Goal: Information Seeking & Learning: Learn about a topic

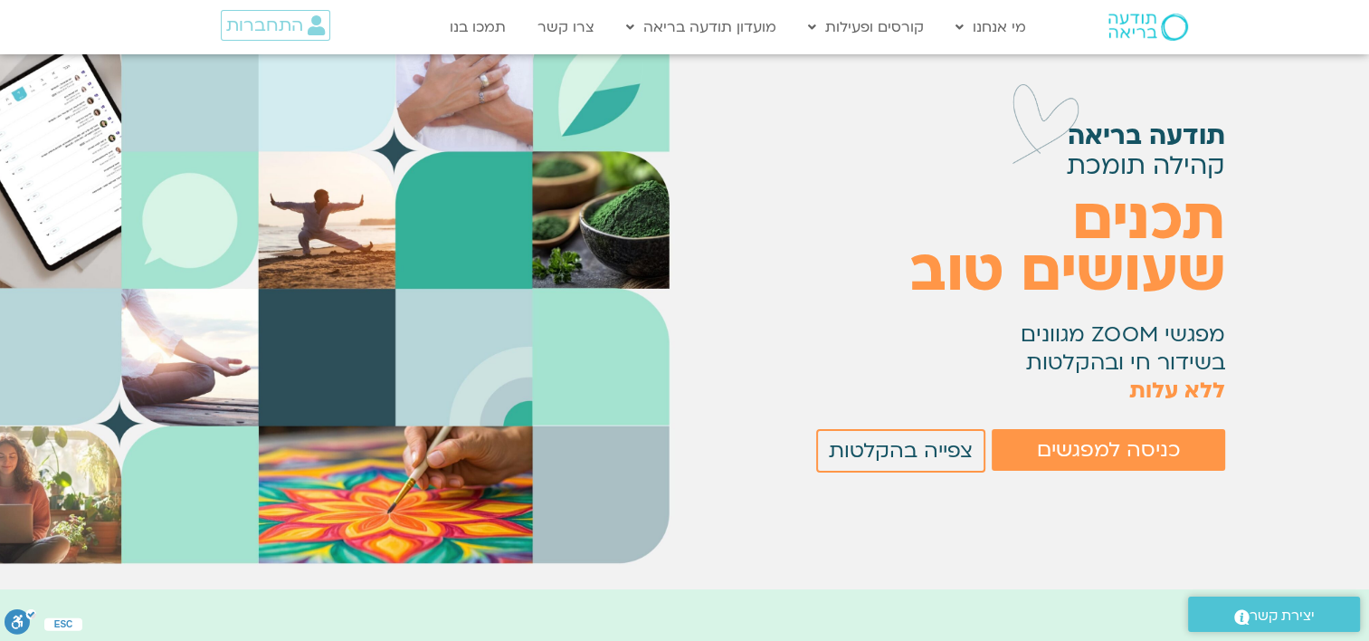
scroll to position [181, 0]
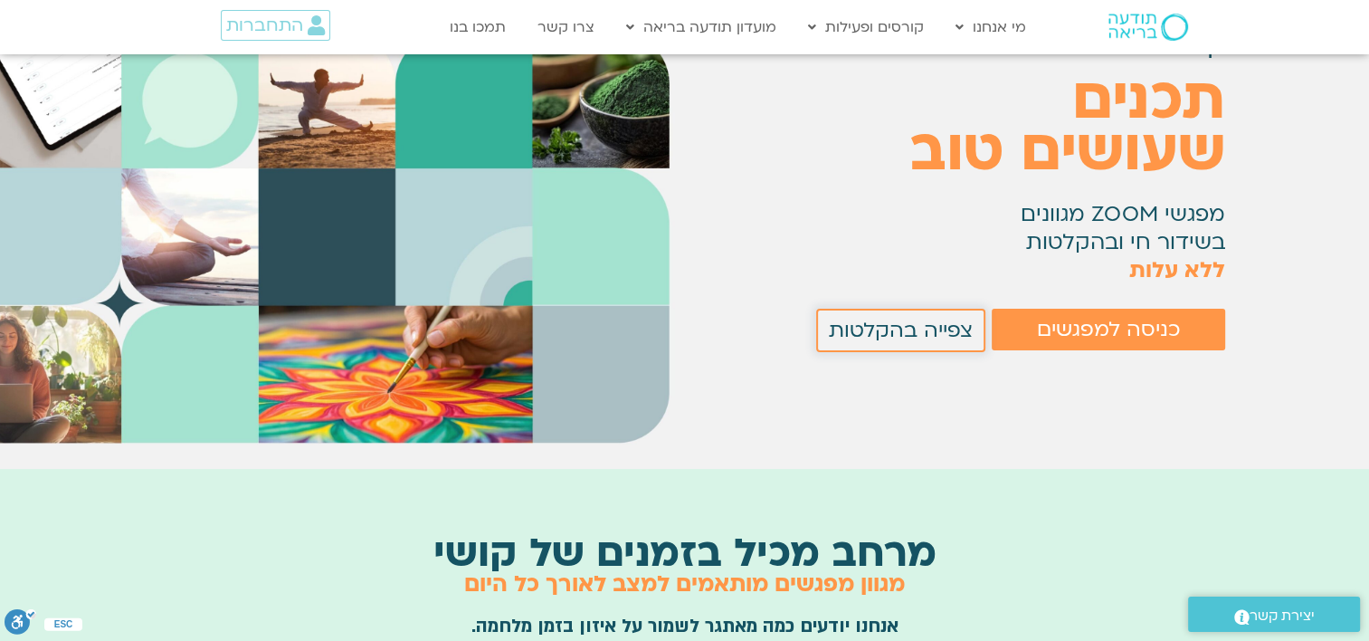
click at [878, 323] on span "צפייה בהקלטות" at bounding box center [901, 331] width 144 height 24
click at [873, 324] on span "צפייה בהקלטות" at bounding box center [901, 331] width 144 height 24
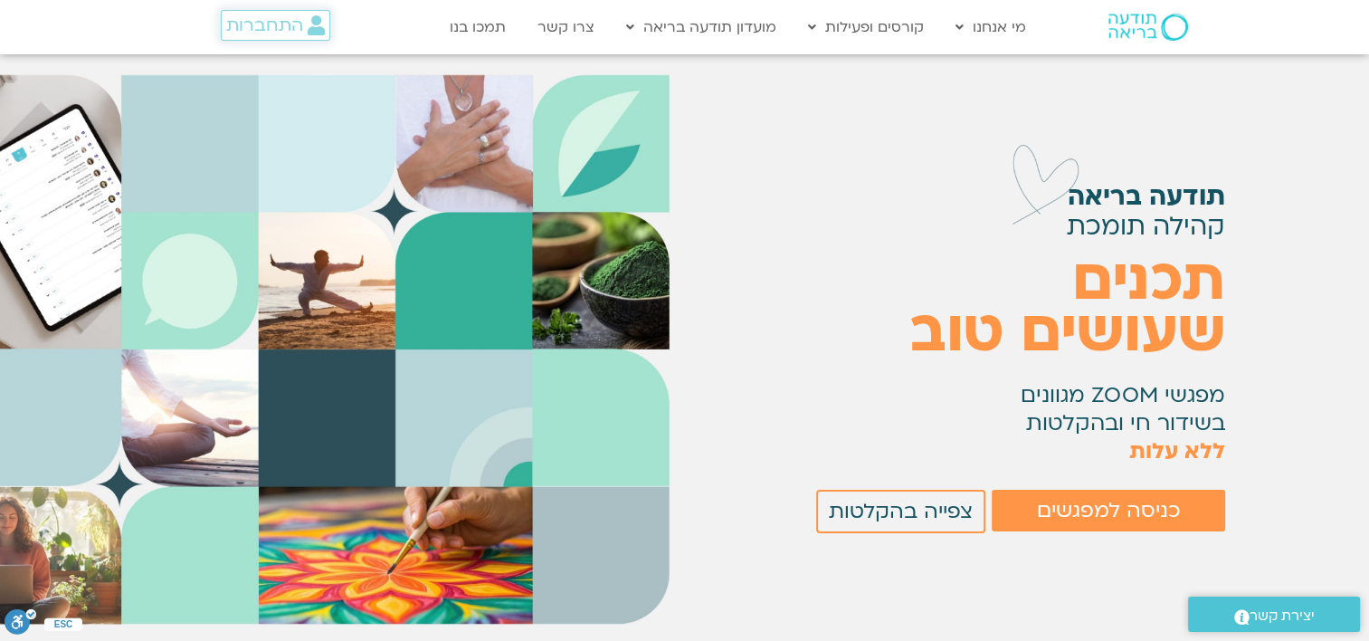
click at [275, 25] on span "התחברות" at bounding box center [264, 25] width 77 height 20
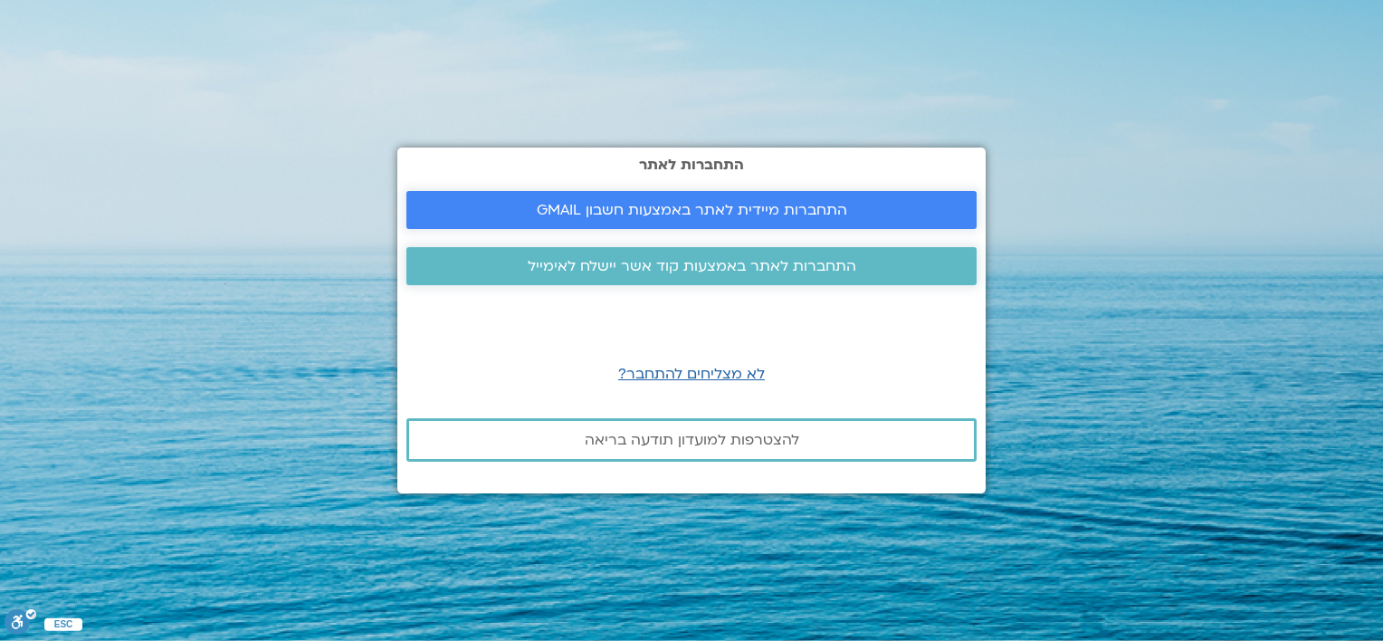
click at [612, 205] on span "התחברות מיידית לאתר באמצעות חשבון GMAIL" at bounding box center [692, 210] width 310 height 16
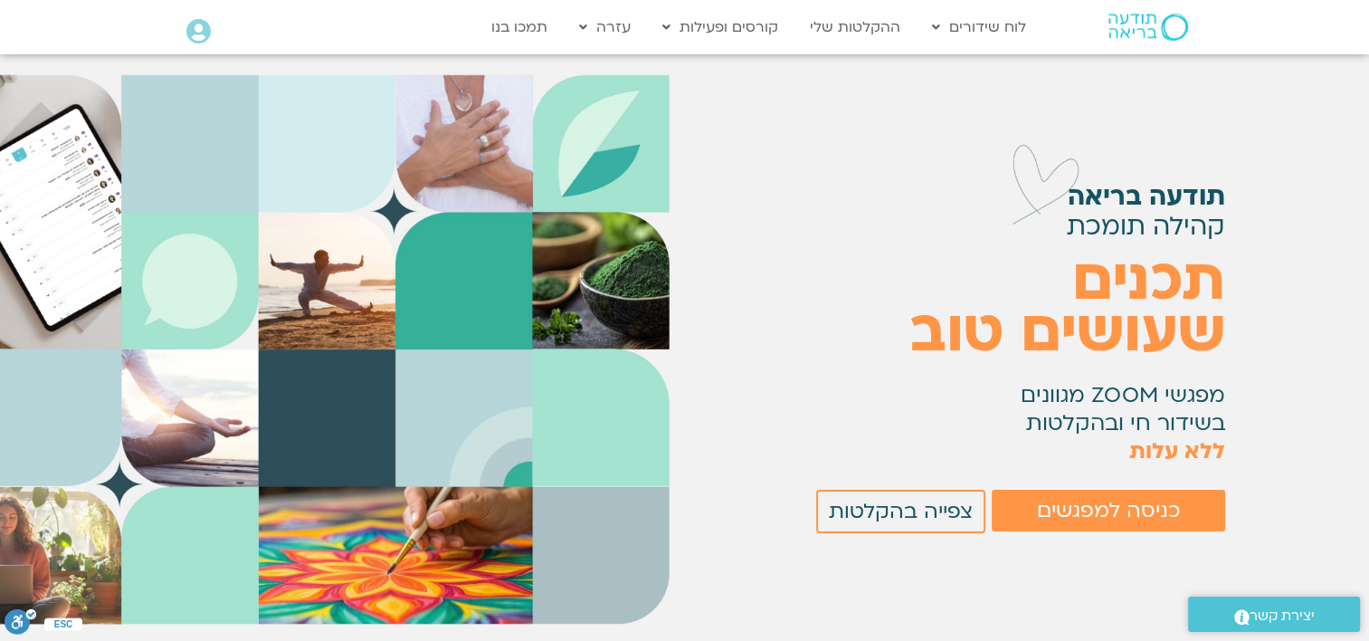
scroll to position [344, 0]
click at [861, 502] on span "צפייה בהקלטות" at bounding box center [901, 512] width 144 height 24
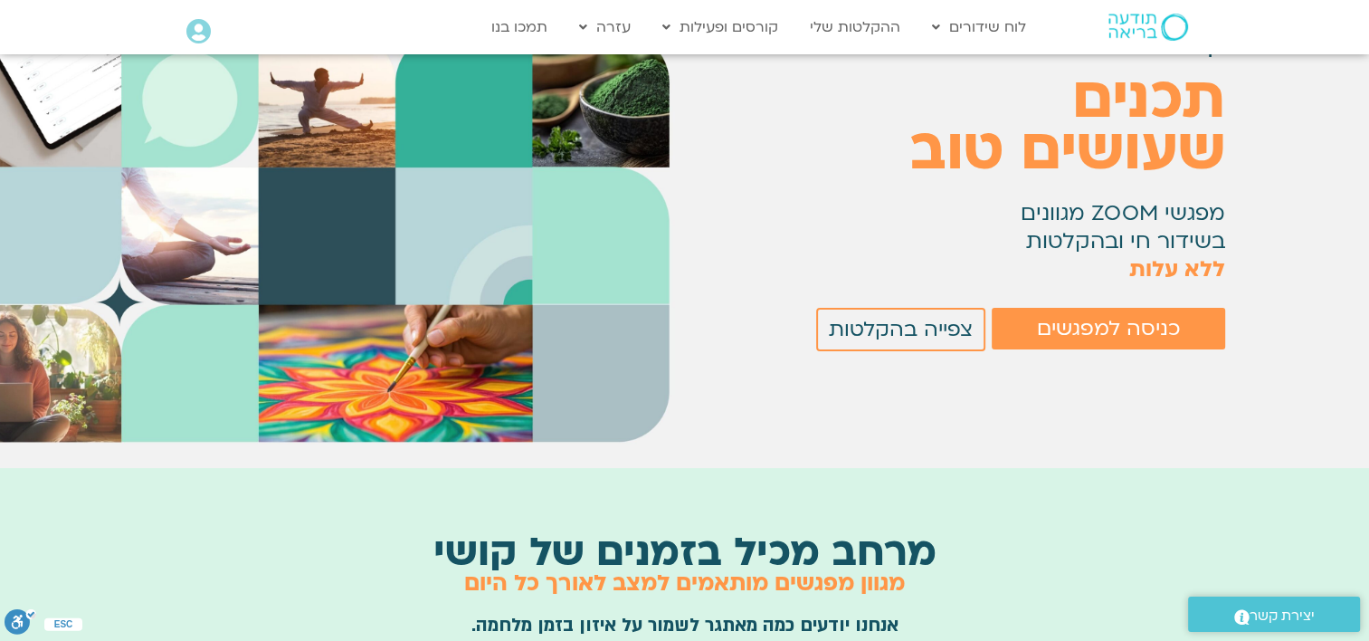
scroll to position [181, 0]
click at [866, 26] on link "ההקלטות שלי" at bounding box center [855, 27] width 109 height 34
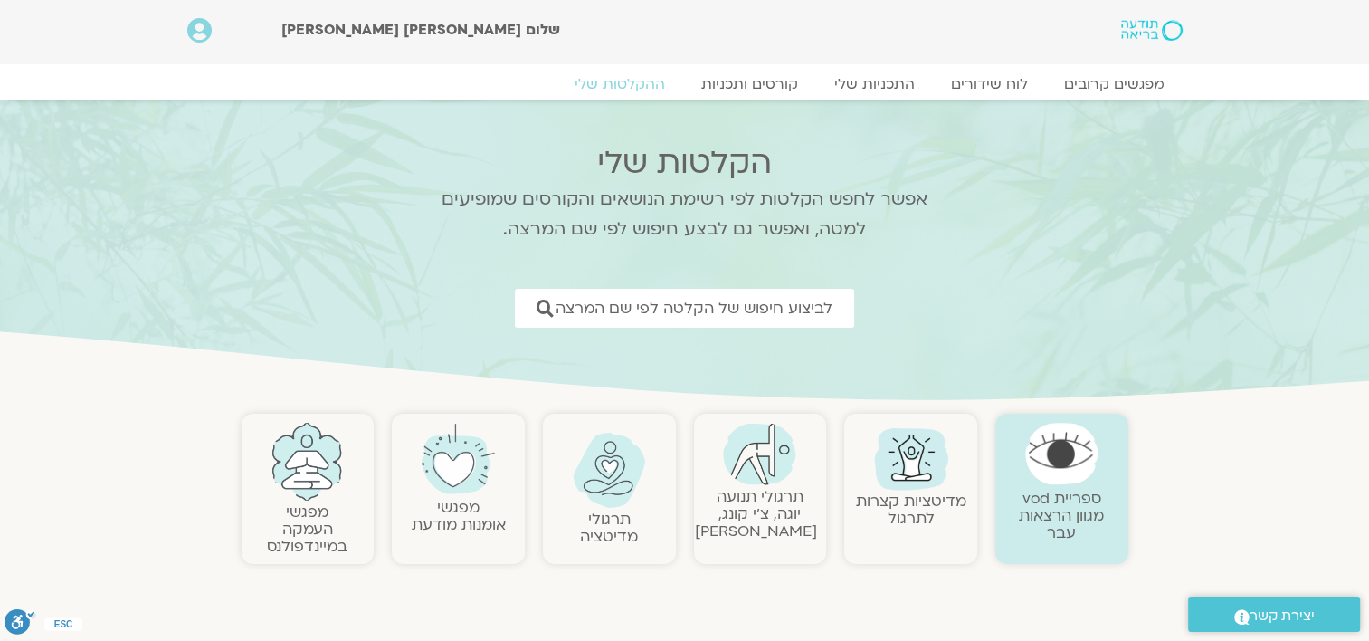
click at [1068, 507] on link "ספריית vod מגוון הרצאות עבר" at bounding box center [1061, 515] width 85 height 55
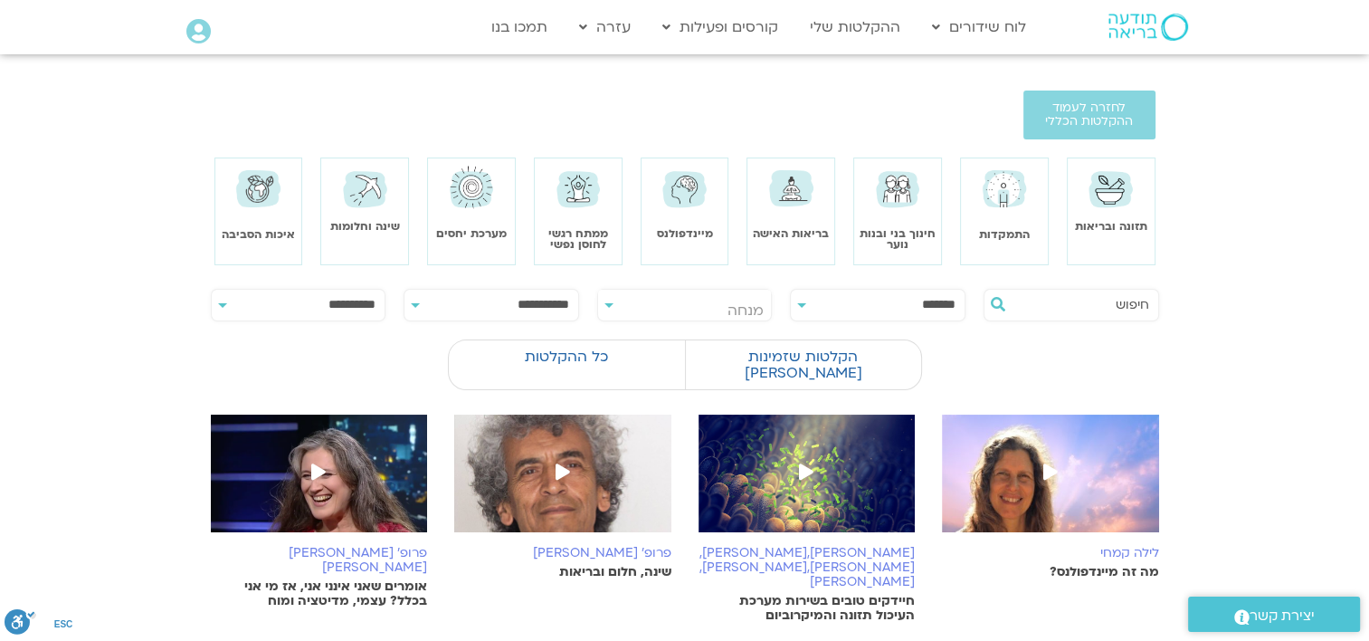
click at [799, 301] on select "**********" at bounding box center [878, 305] width 174 height 31
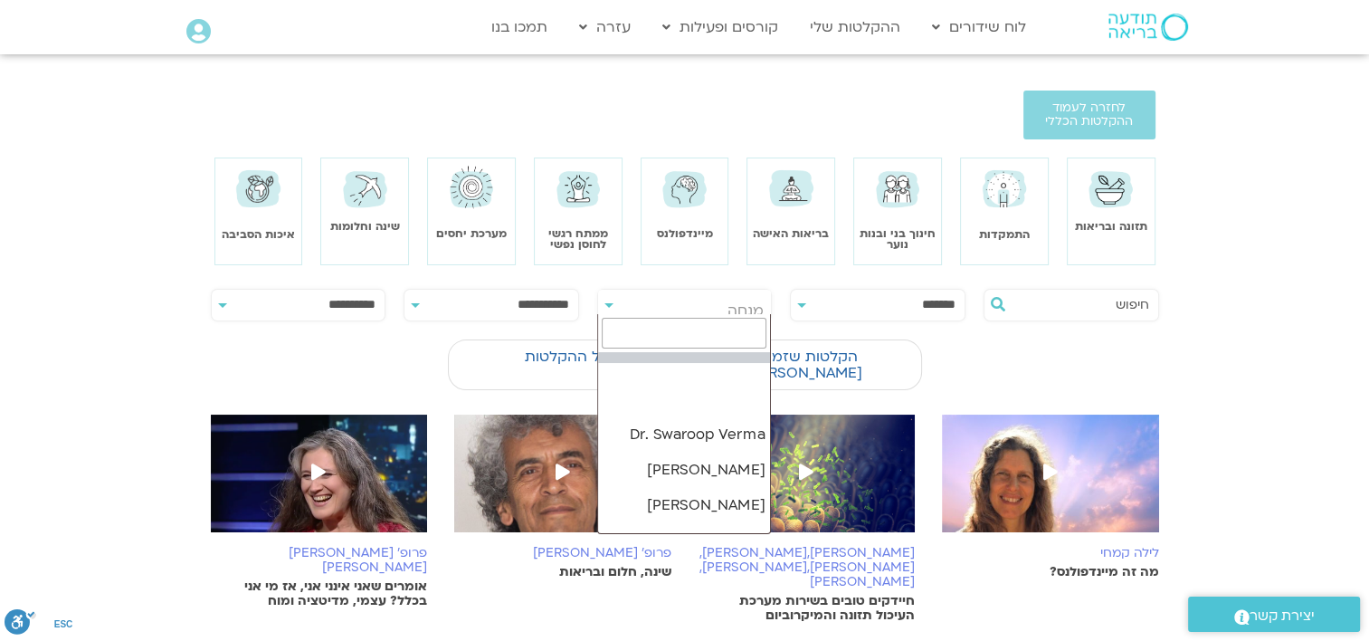
click at [600, 294] on span "מנחה" at bounding box center [685, 311] width 174 height 42
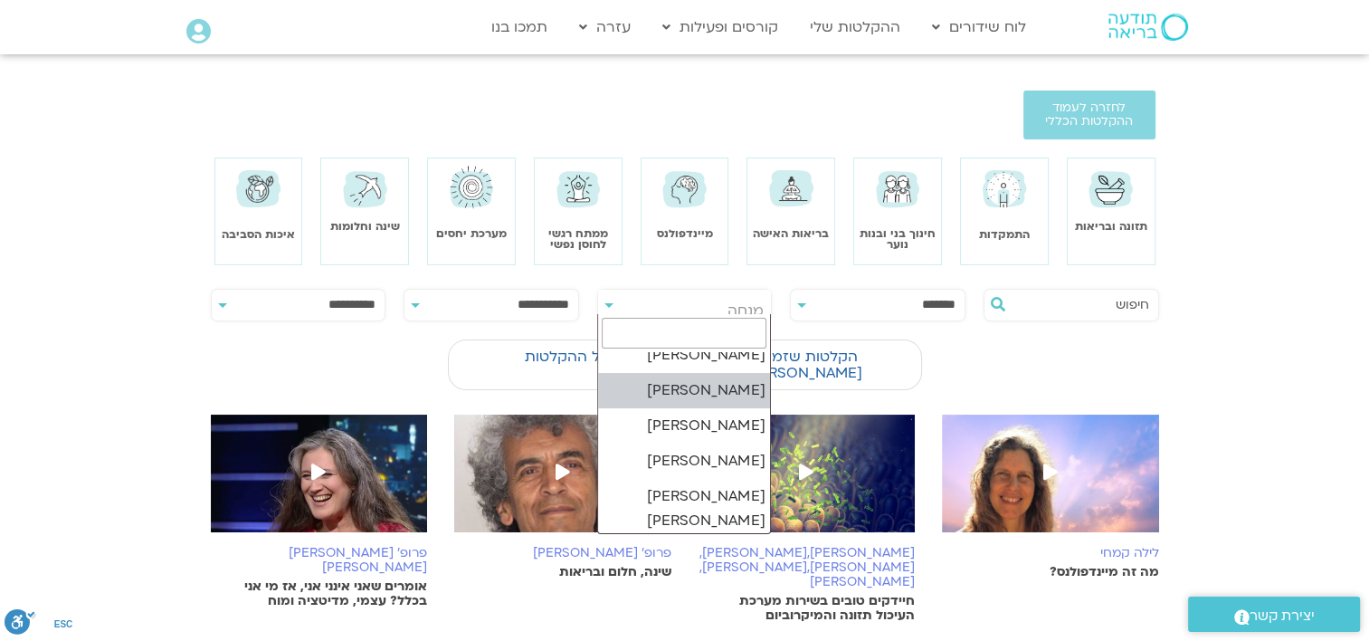
scroll to position [2896, 0]
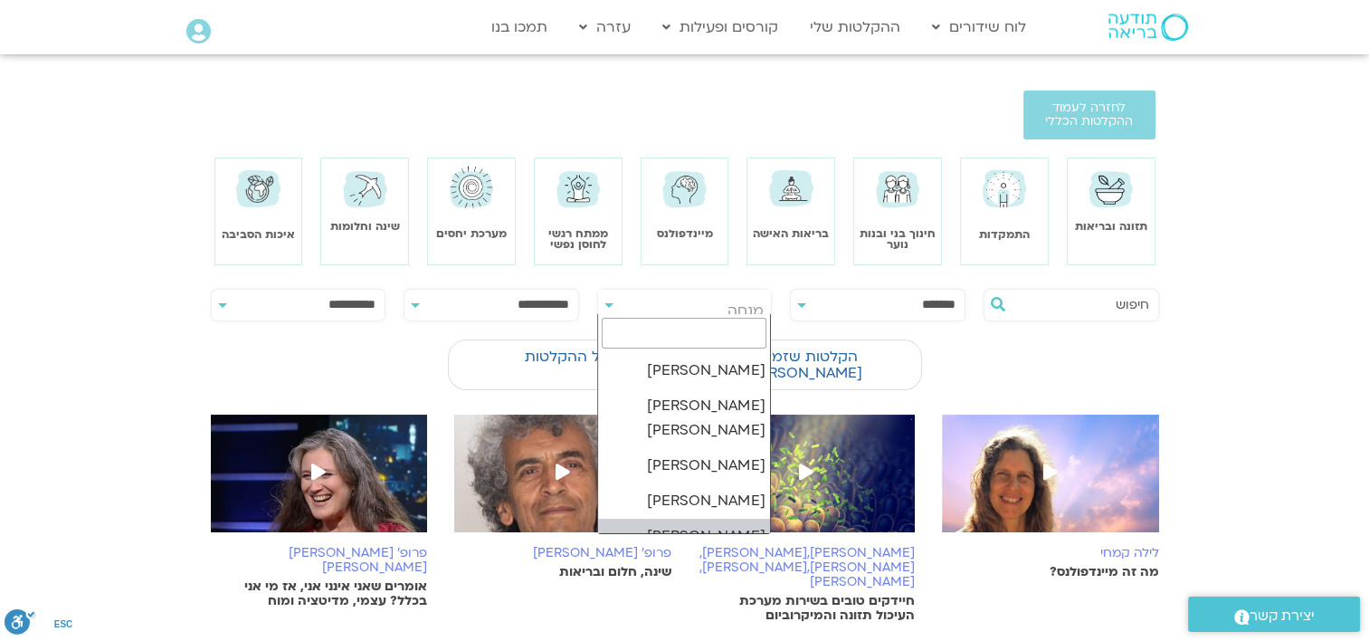
click at [605, 304] on div "**********" at bounding box center [685, 305] width 176 height 33
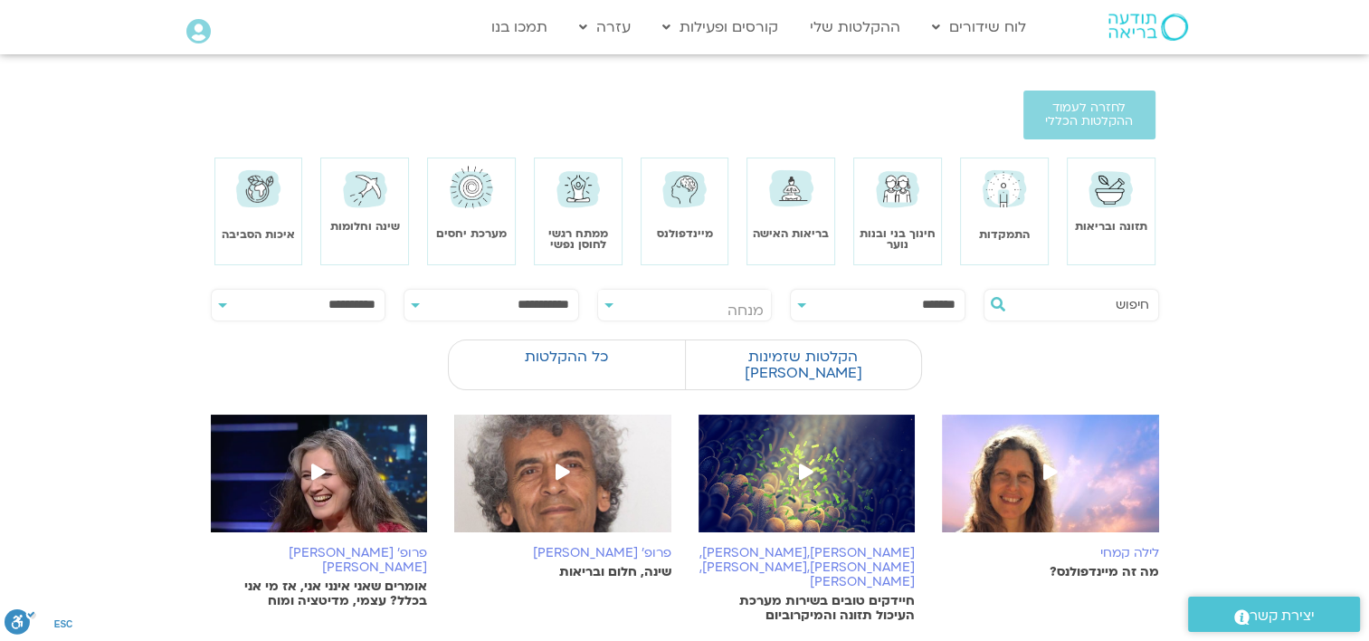
click at [1087, 301] on input "text" at bounding box center [1081, 305] width 138 height 31
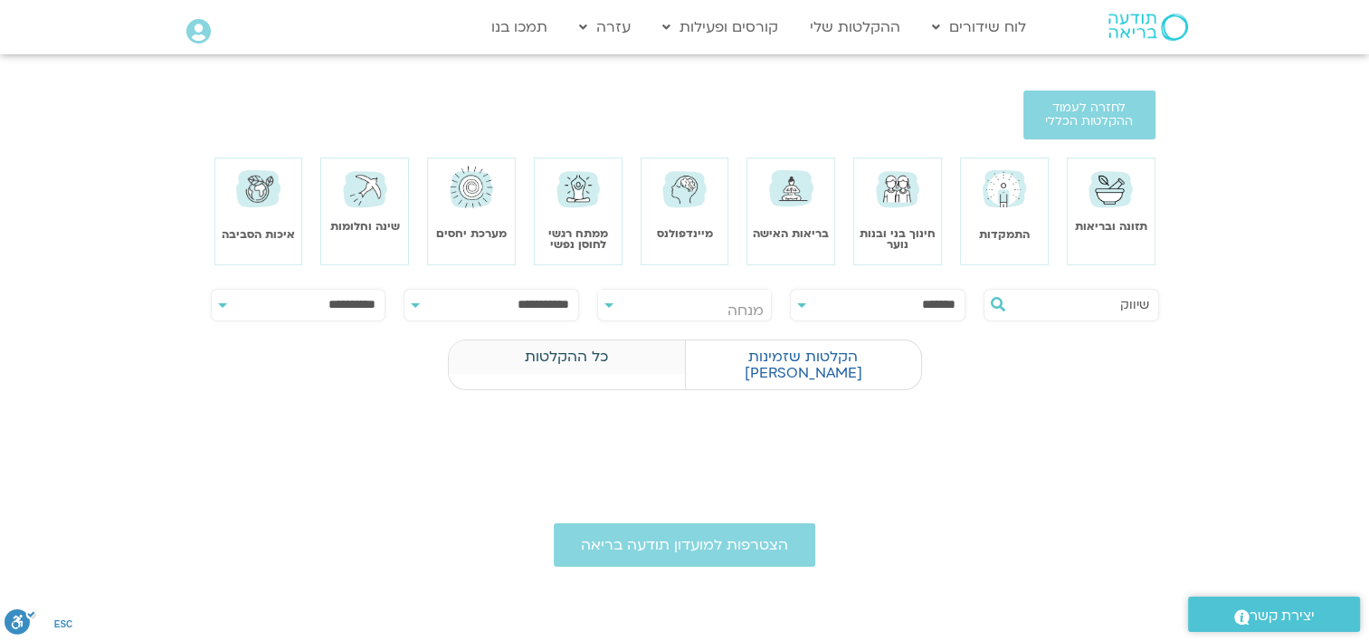
type input "שיווק"
click at [605, 358] on label "כל ההקלטות" at bounding box center [567, 356] width 236 height 34
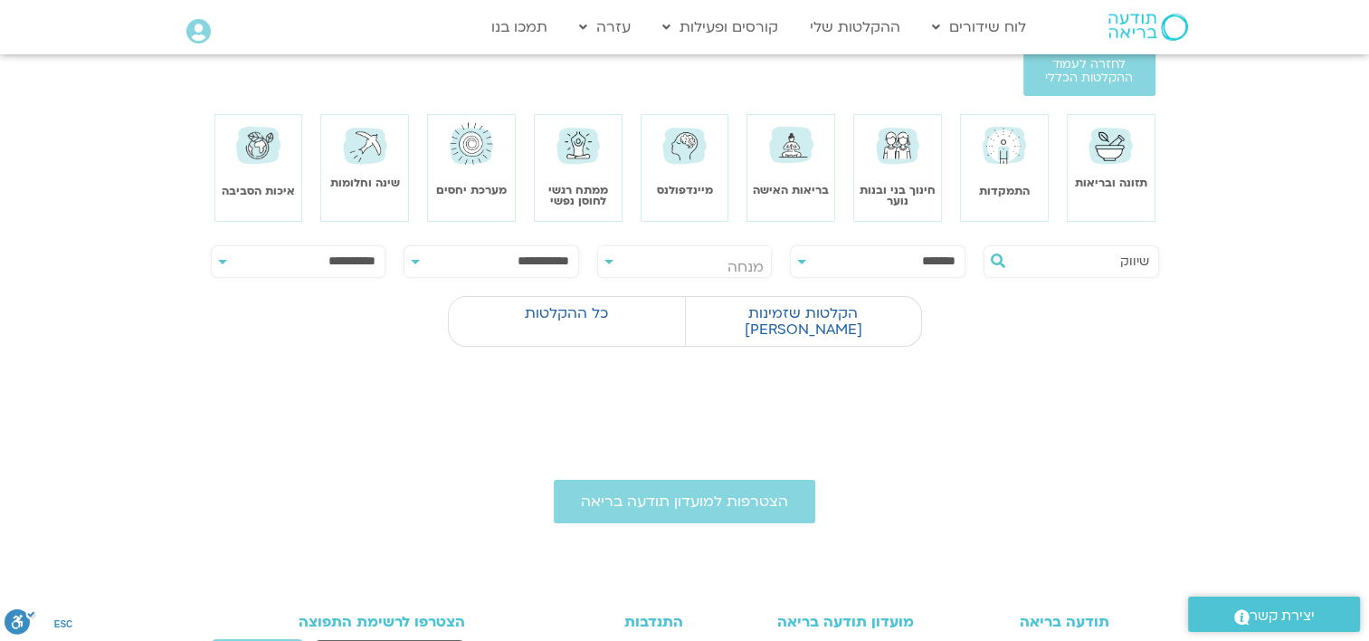
scroll to position [0, 0]
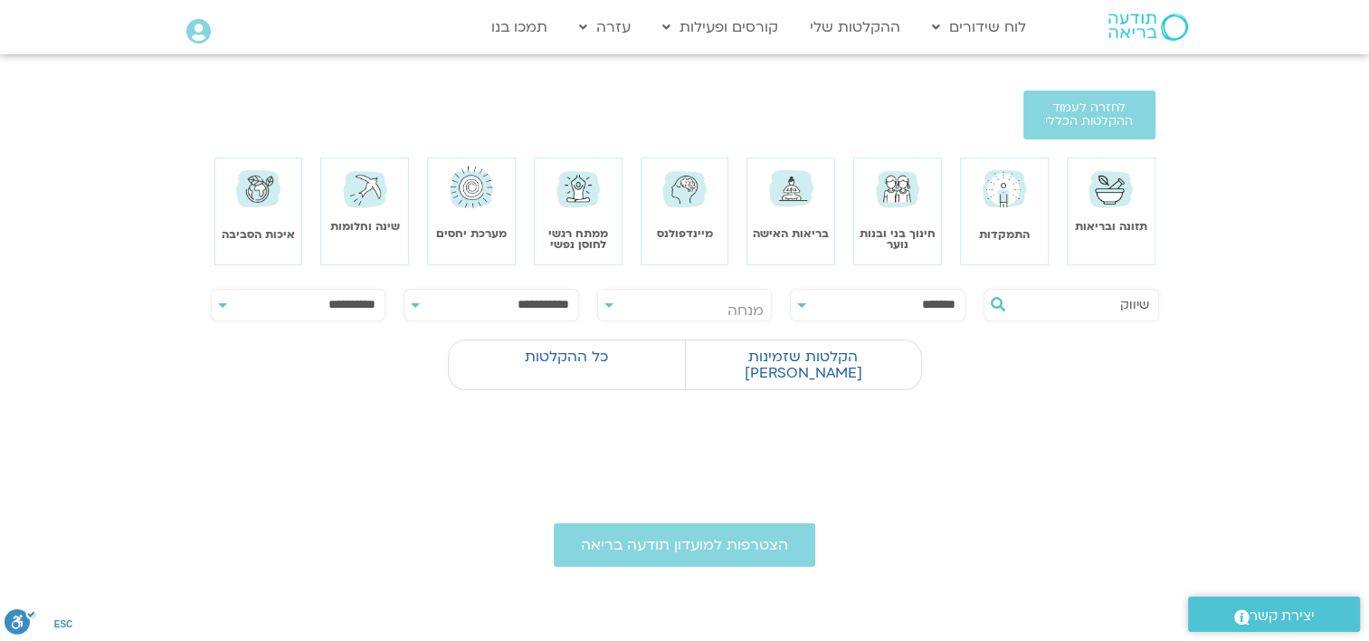
click at [1104, 304] on input "שיווק" at bounding box center [1081, 305] width 138 height 31
click at [780, 361] on label "הקלטות שזמינות לי" at bounding box center [803, 364] width 236 height 51
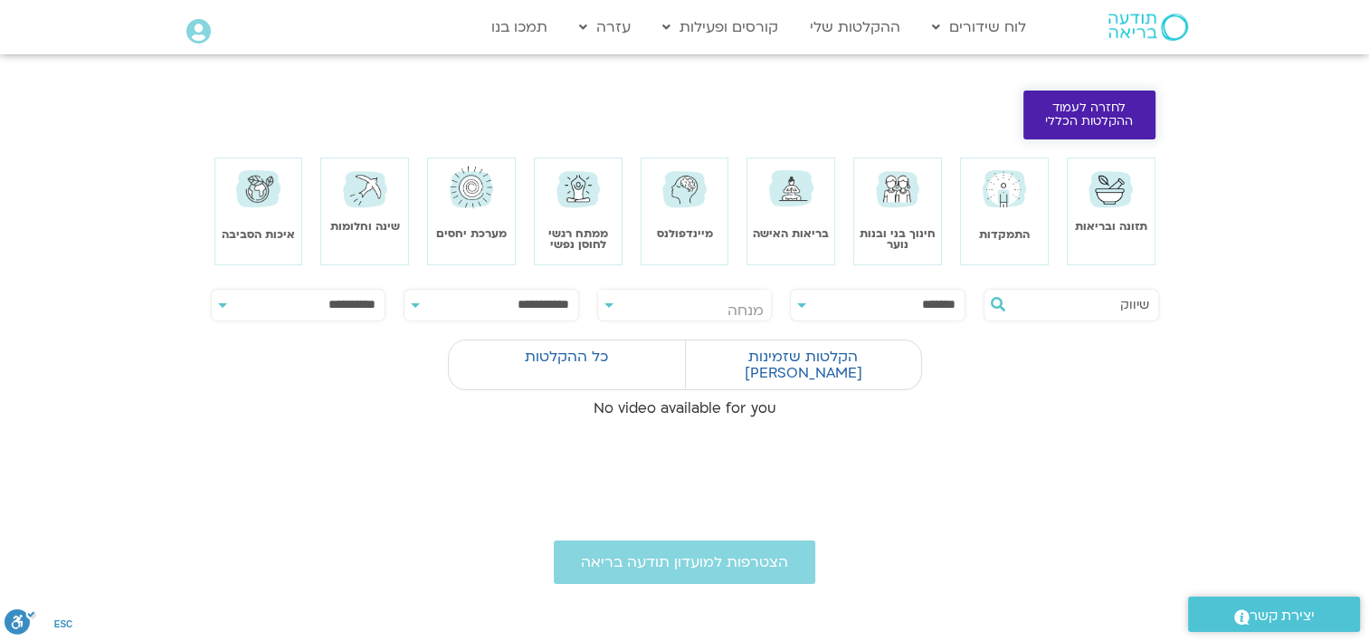
click at [1064, 113] on span "לחזרה לעמוד ההקלטות הכללי" at bounding box center [1089, 114] width 89 height 27
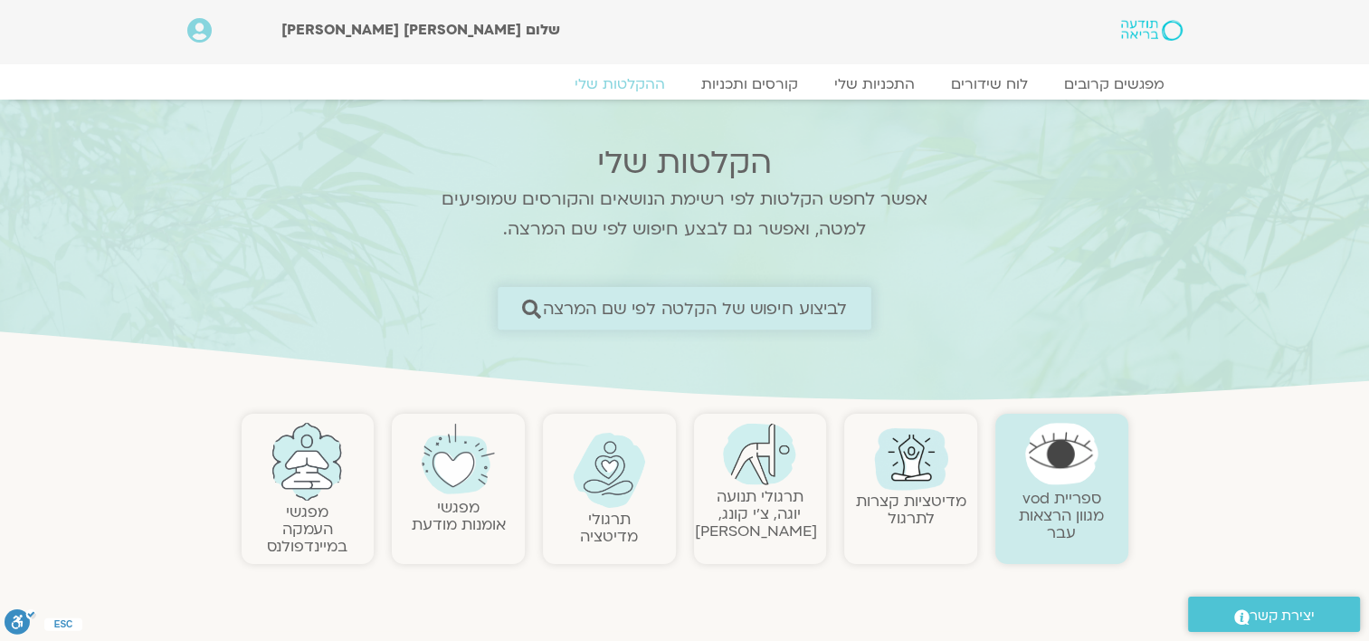
click at [815, 308] on span "לביצוע חיפוש של הקלטה לפי שם המרצה" at bounding box center [695, 308] width 305 height 19
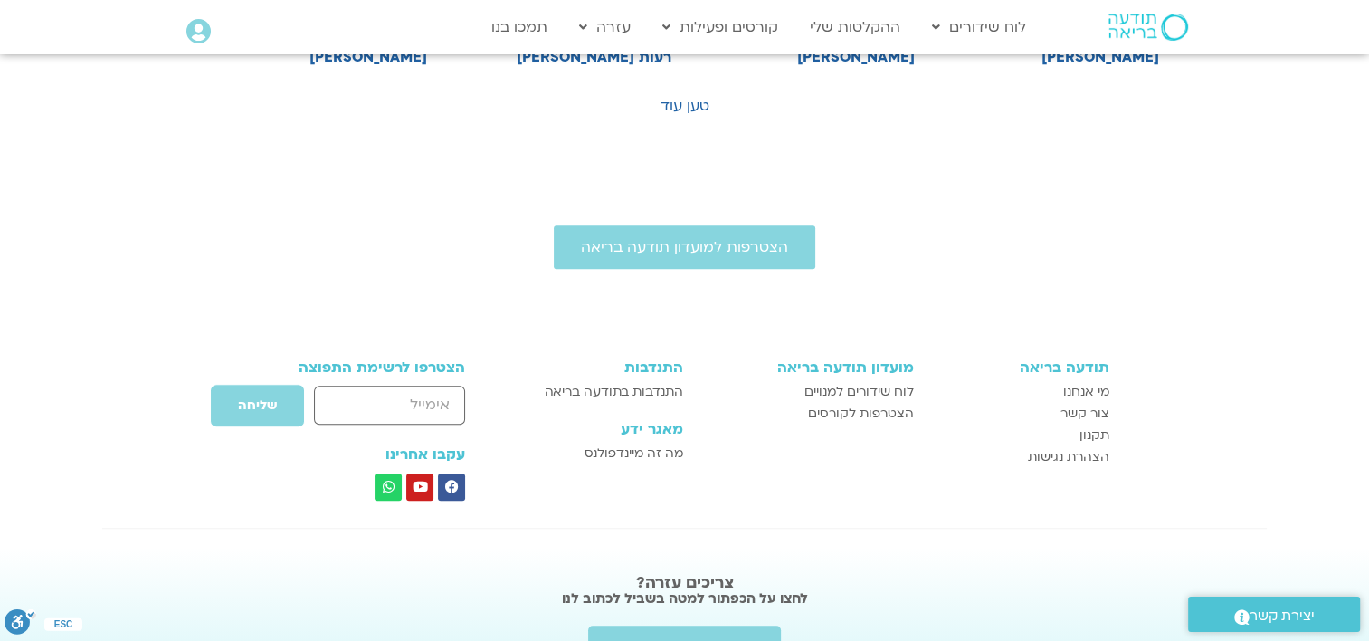
scroll to position [1267, 0]
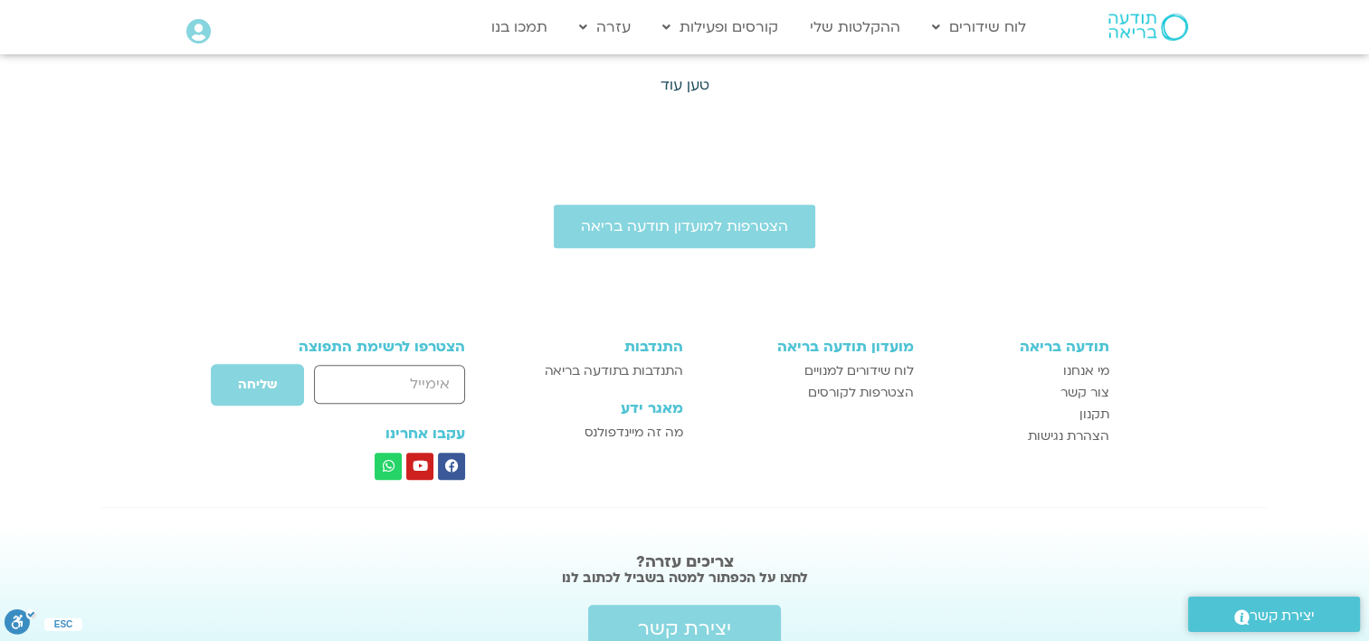
click at [688, 80] on link "טען עוד" at bounding box center [685, 85] width 49 height 20
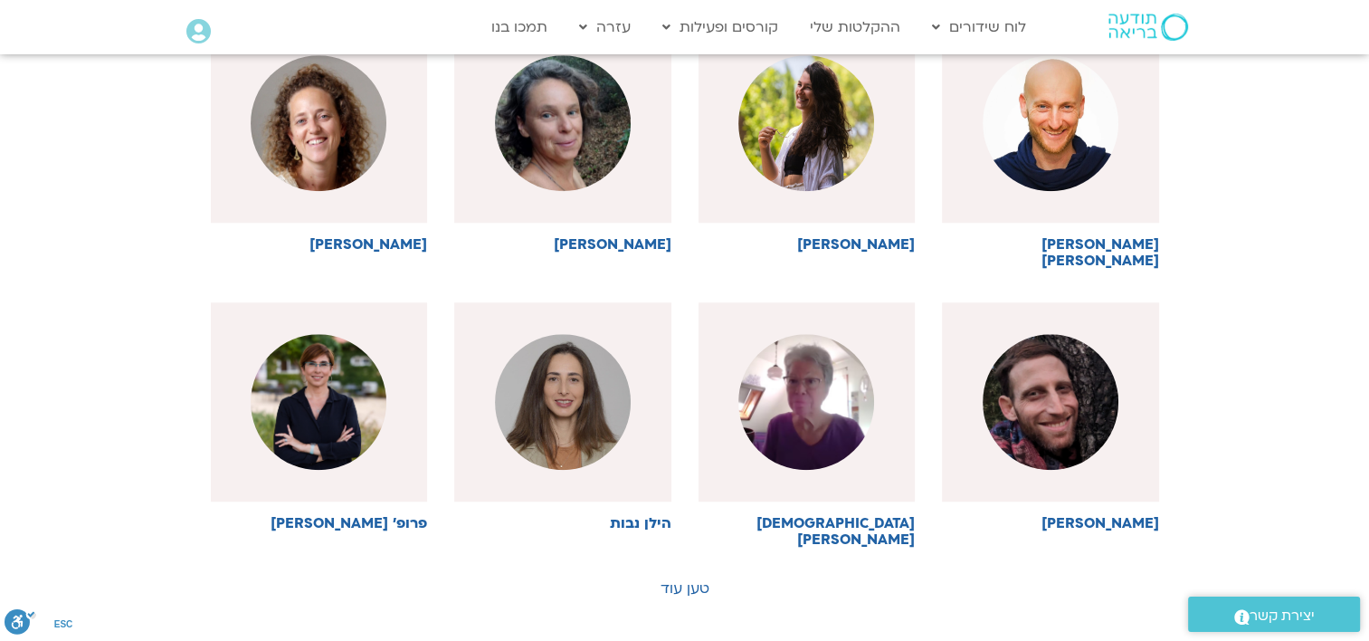
scroll to position [1629, 0]
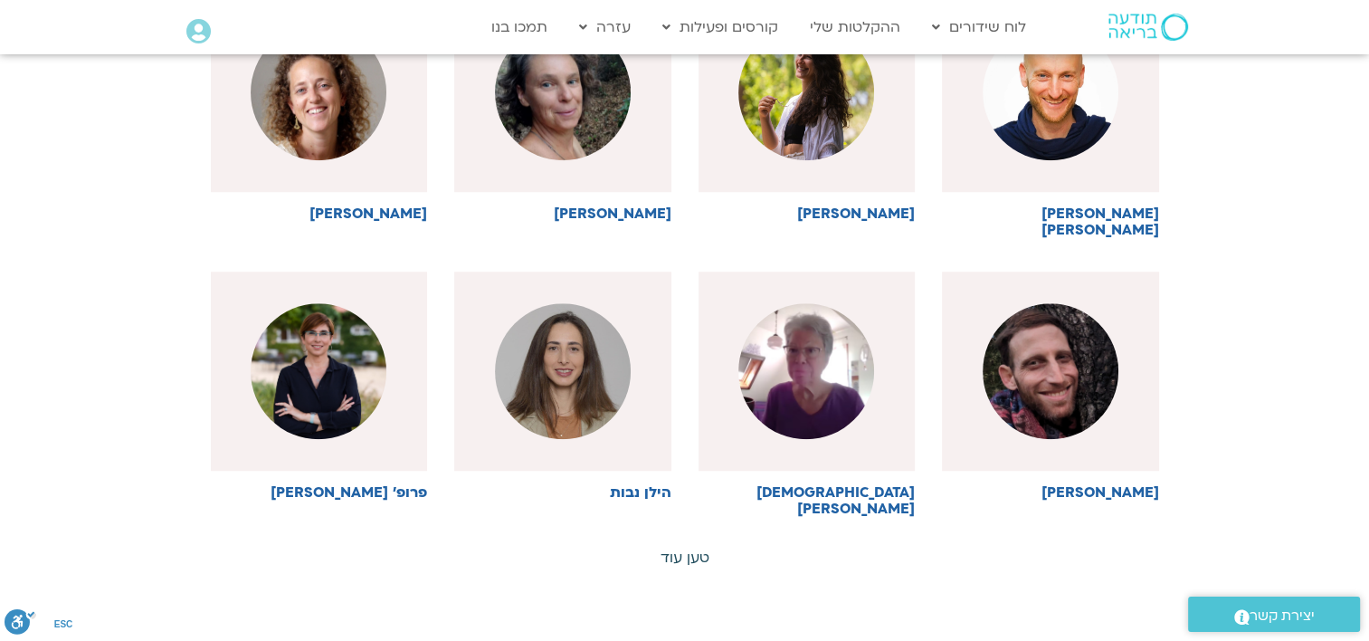
click at [691, 548] on link "טען עוד" at bounding box center [685, 558] width 49 height 20
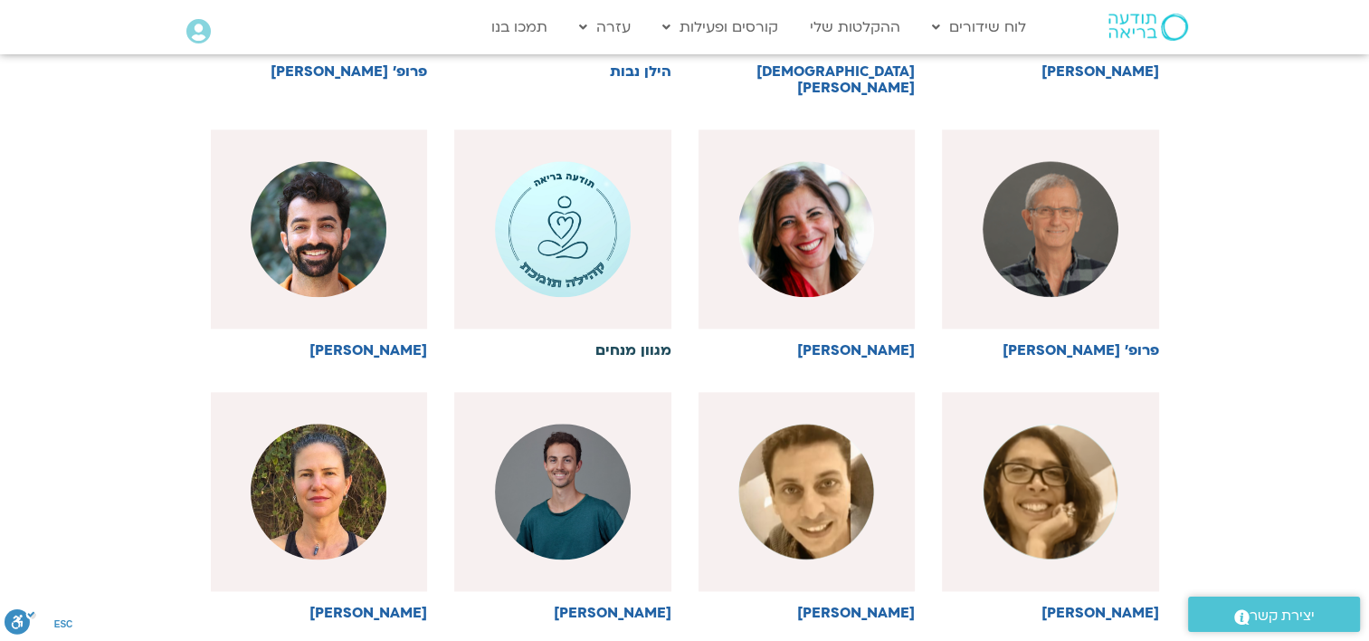
scroll to position [2172, 0]
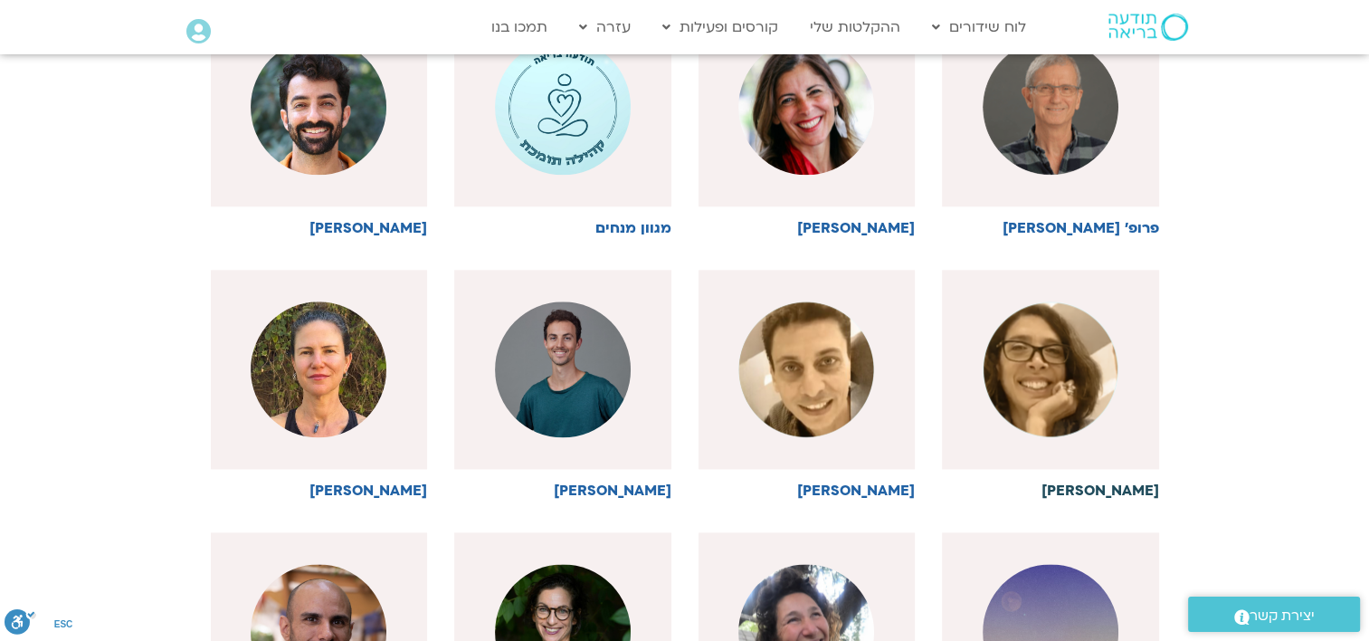
click at [1107, 482] on h6 "[PERSON_NAME]" at bounding box center [1050, 490] width 217 height 16
click at [1098, 482] on h6 "[PERSON_NAME]" at bounding box center [1050, 490] width 217 height 16
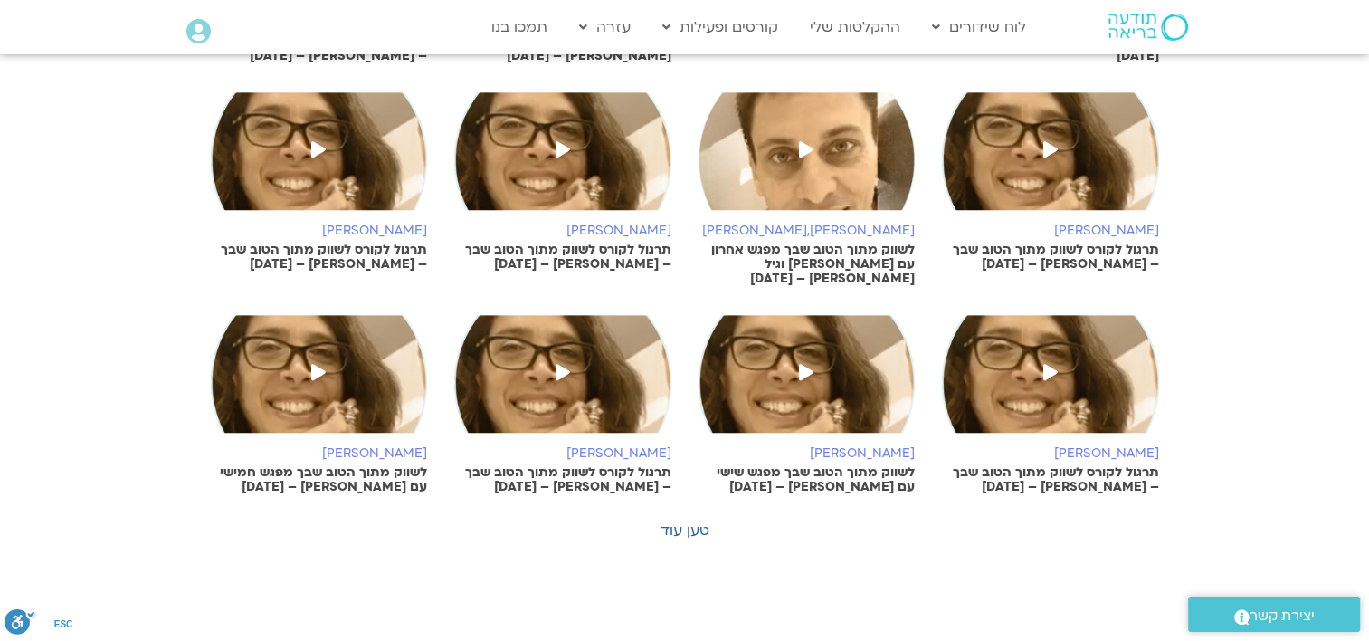
scroll to position [996, 0]
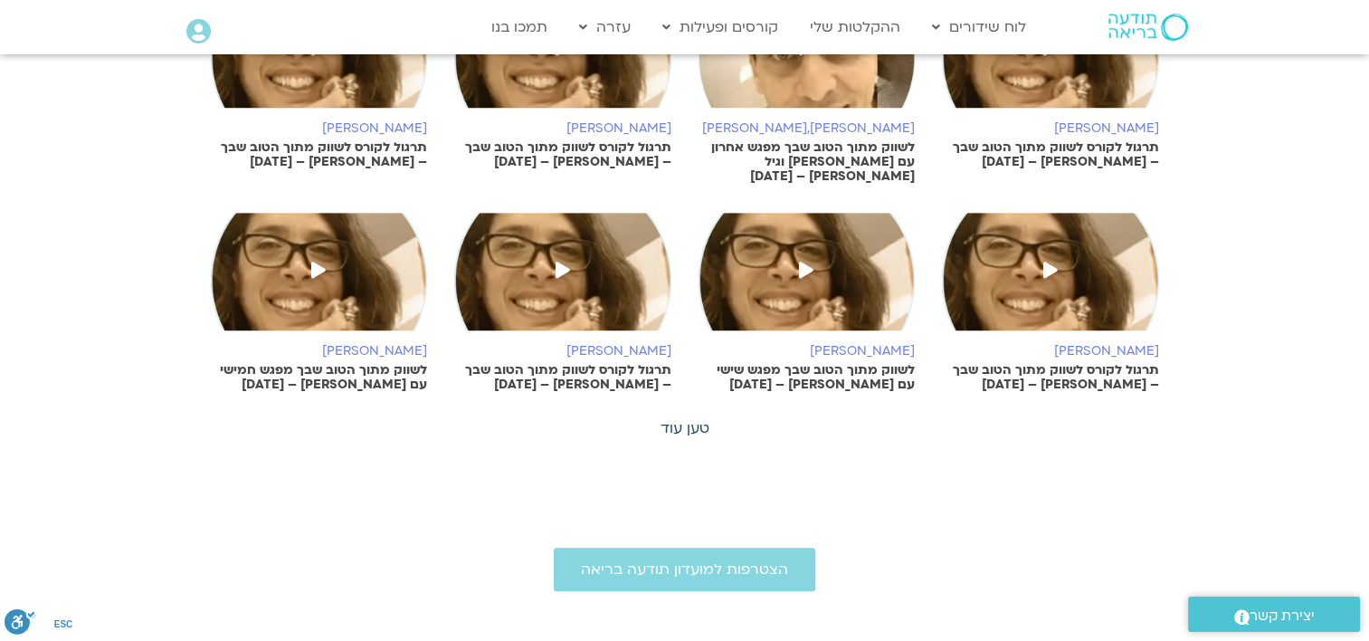
click at [675, 419] on link "טען עוד" at bounding box center [685, 428] width 49 height 20
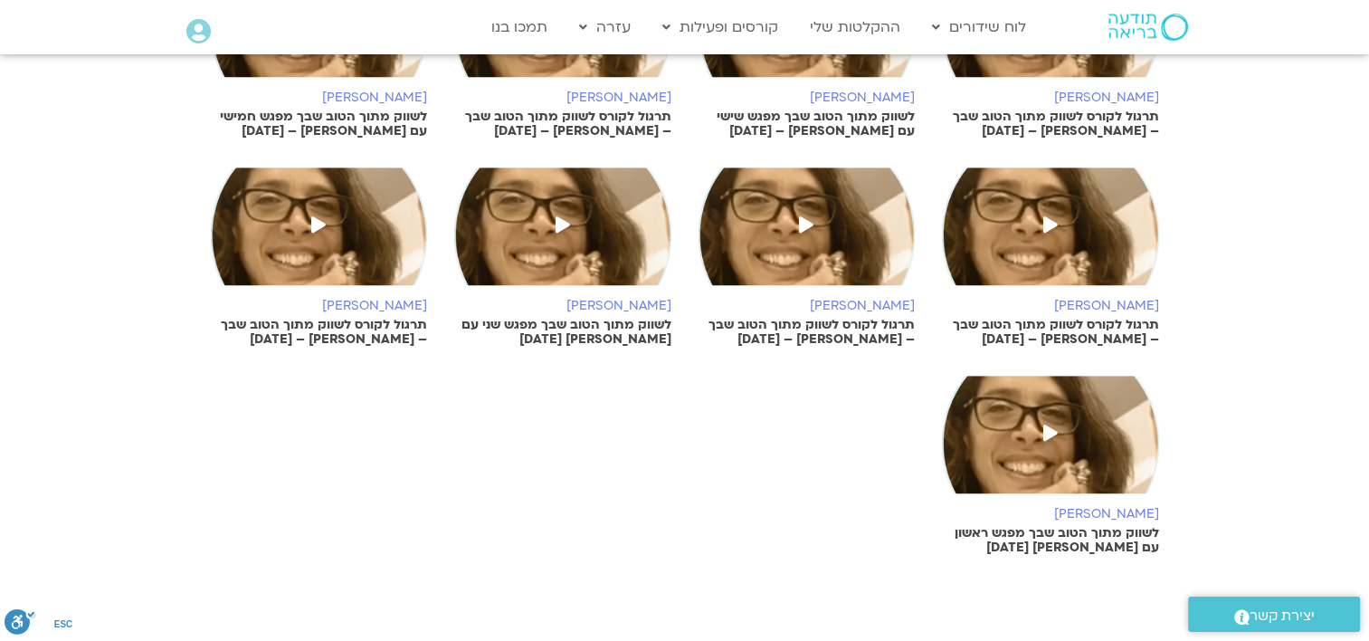
scroll to position [1267, 0]
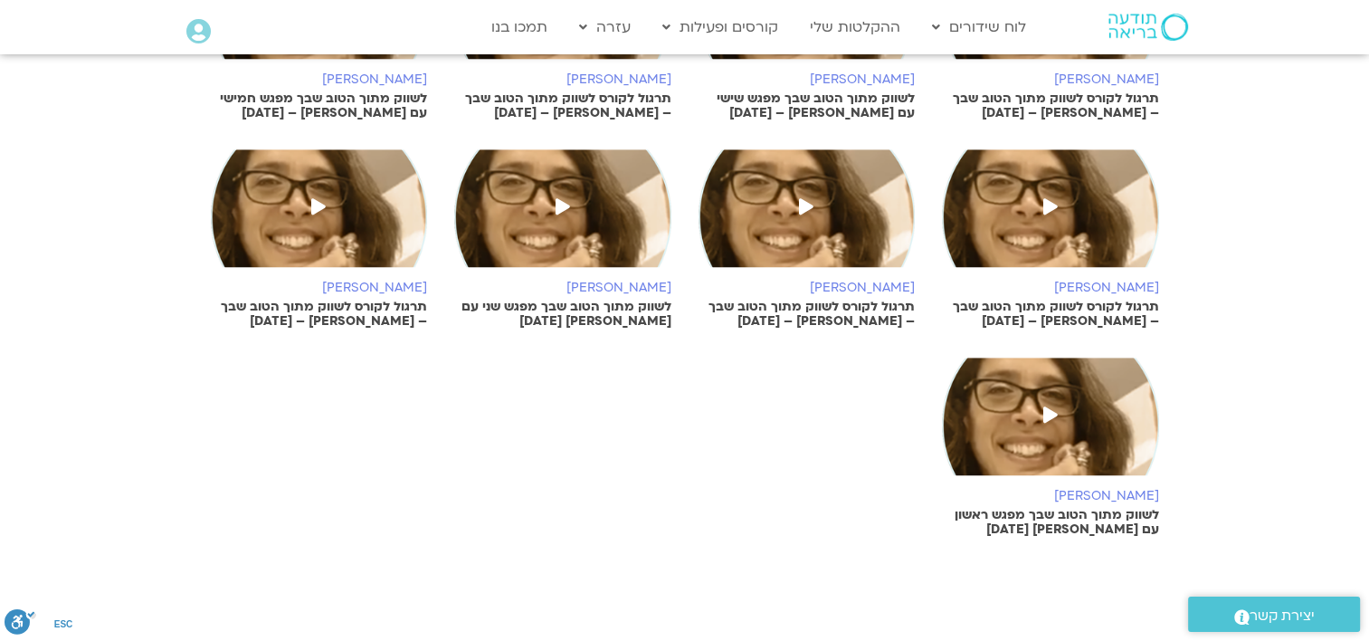
click at [1045, 518] on p "לשווק מתוך הטוב שבך מפגש ראשון עם [PERSON_NAME] [DATE]" at bounding box center [1050, 522] width 217 height 29
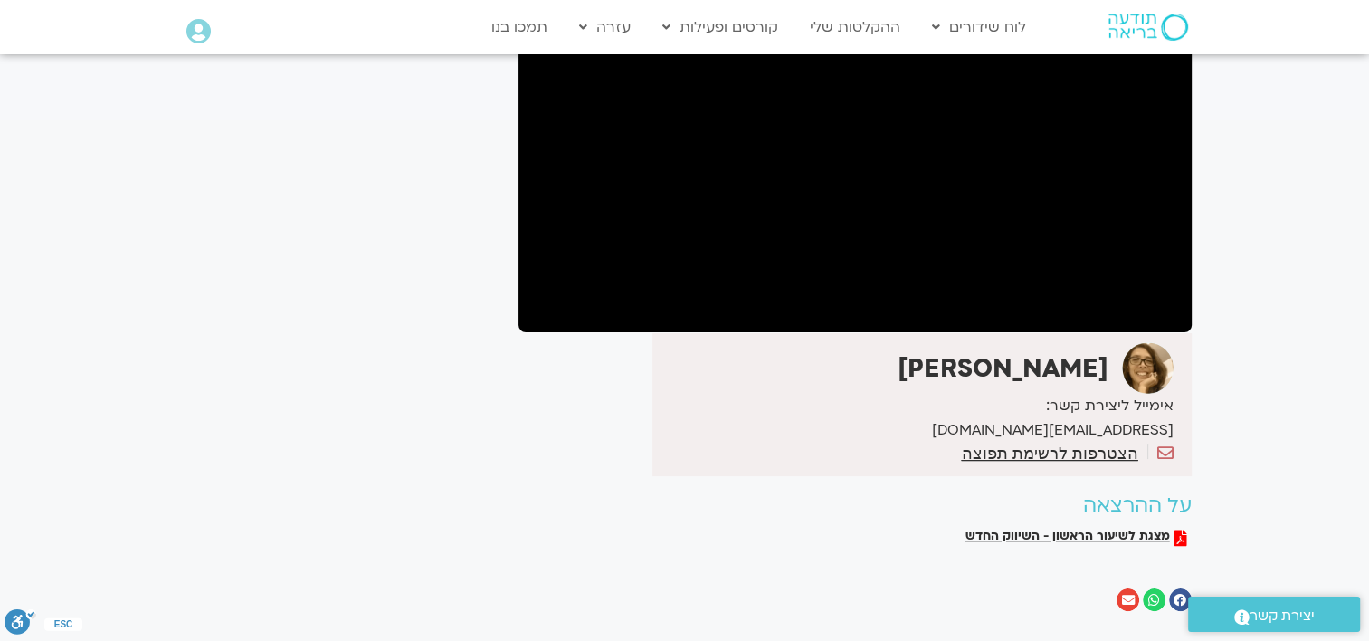
scroll to position [272, 0]
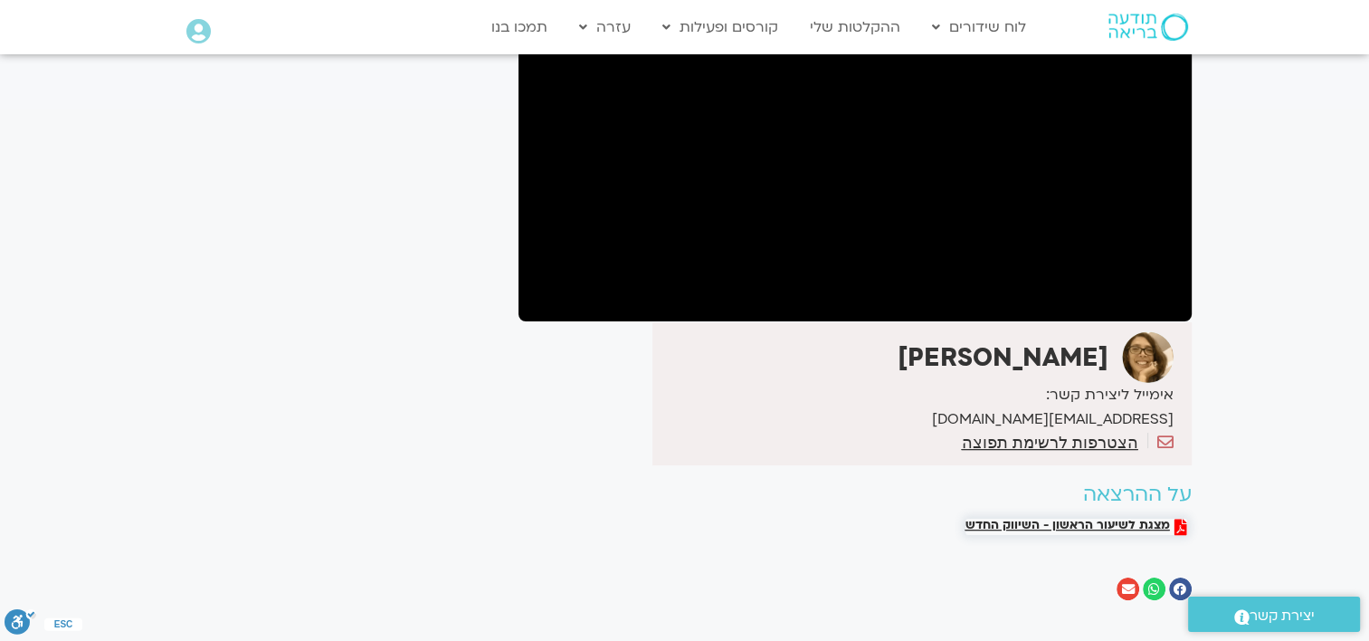
click at [1120, 519] on span "מצגת לשיעור הראשון - השיווק החדש" at bounding box center [1068, 527] width 205 height 16
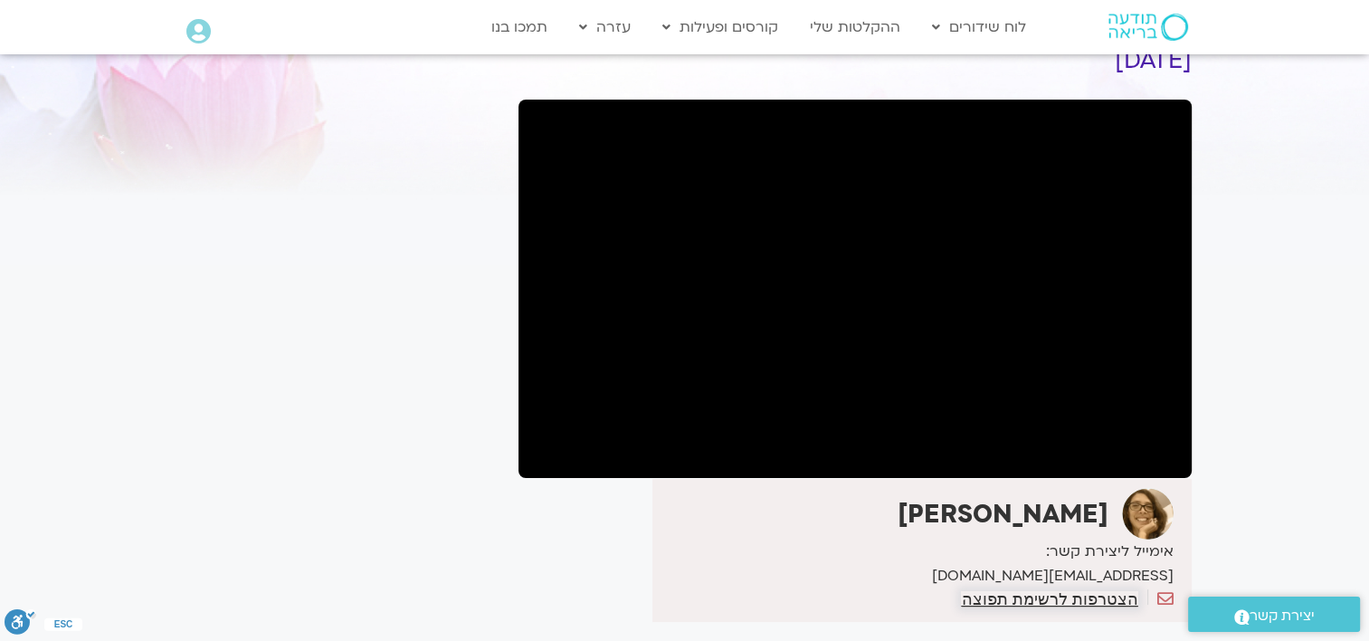
scroll to position [0, 0]
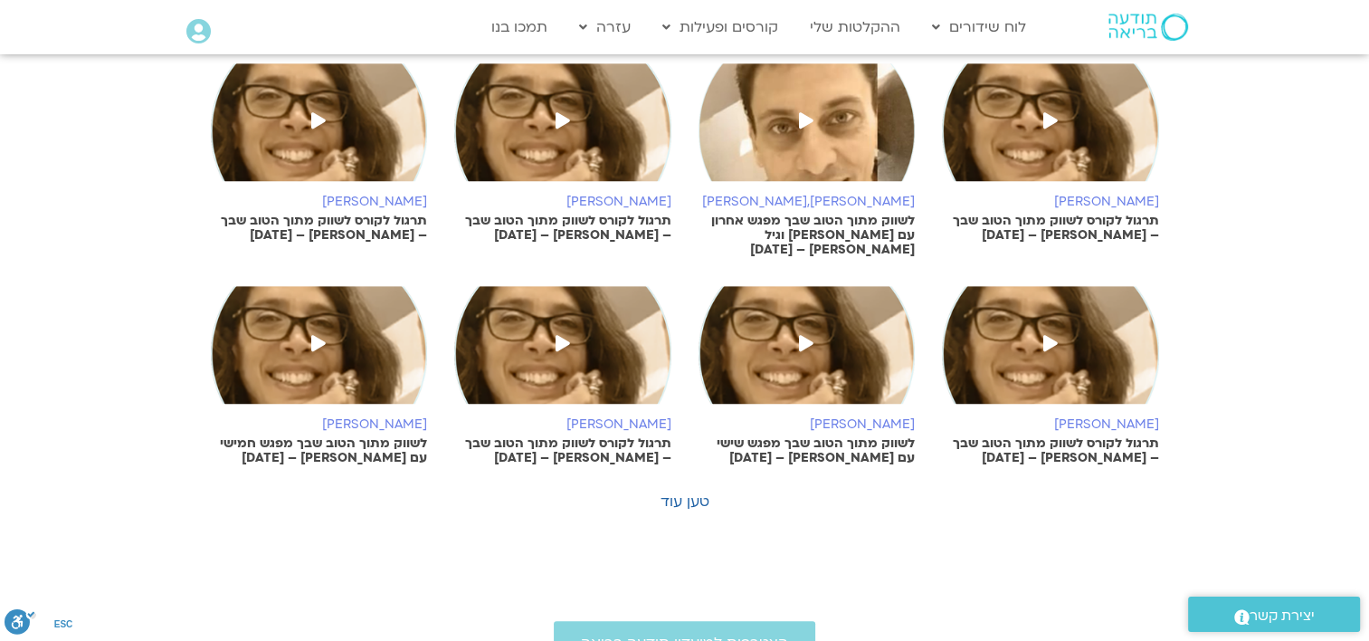
scroll to position [905, 0]
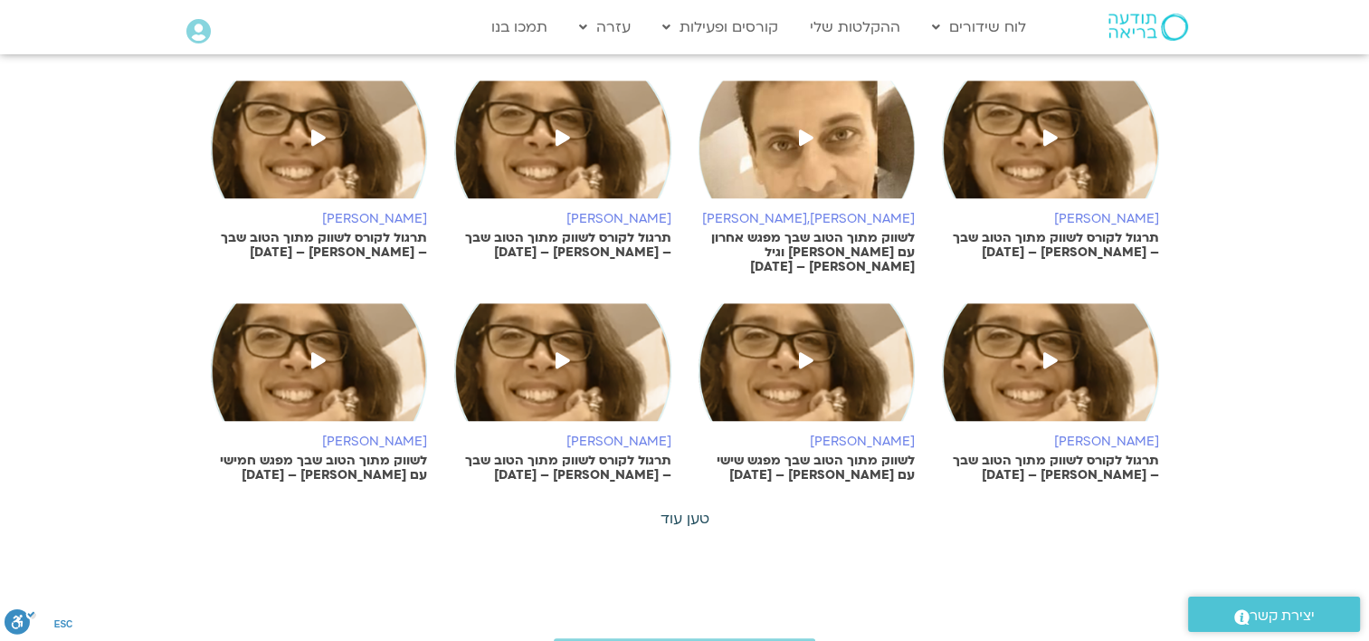
click at [675, 511] on link "טען עוד" at bounding box center [685, 519] width 49 height 20
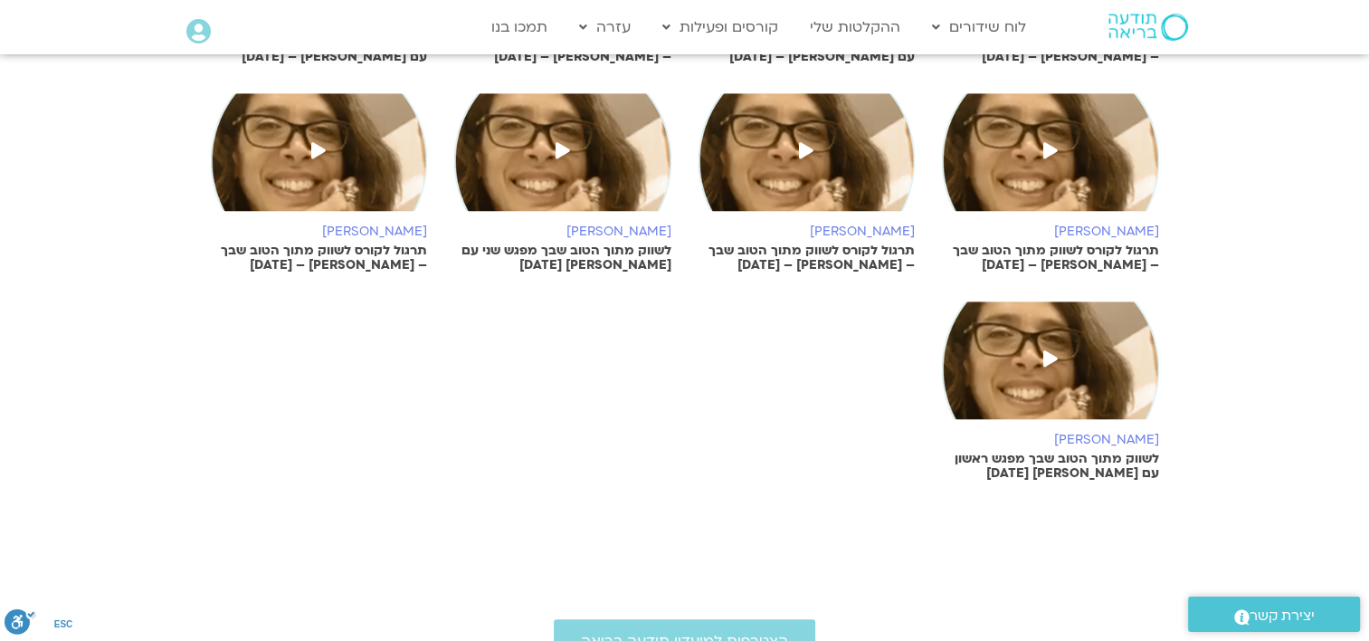
scroll to position [1267, 0]
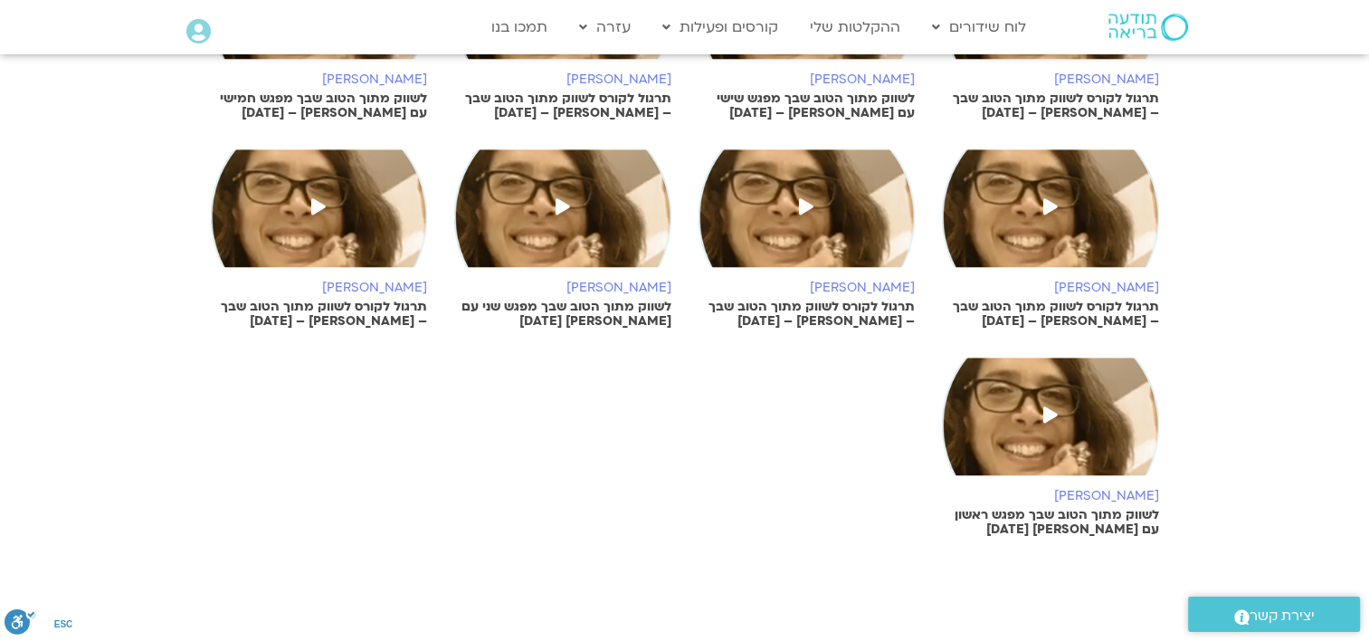
click at [378, 281] on h6 "גיל מרטנס" at bounding box center [319, 288] width 217 height 14
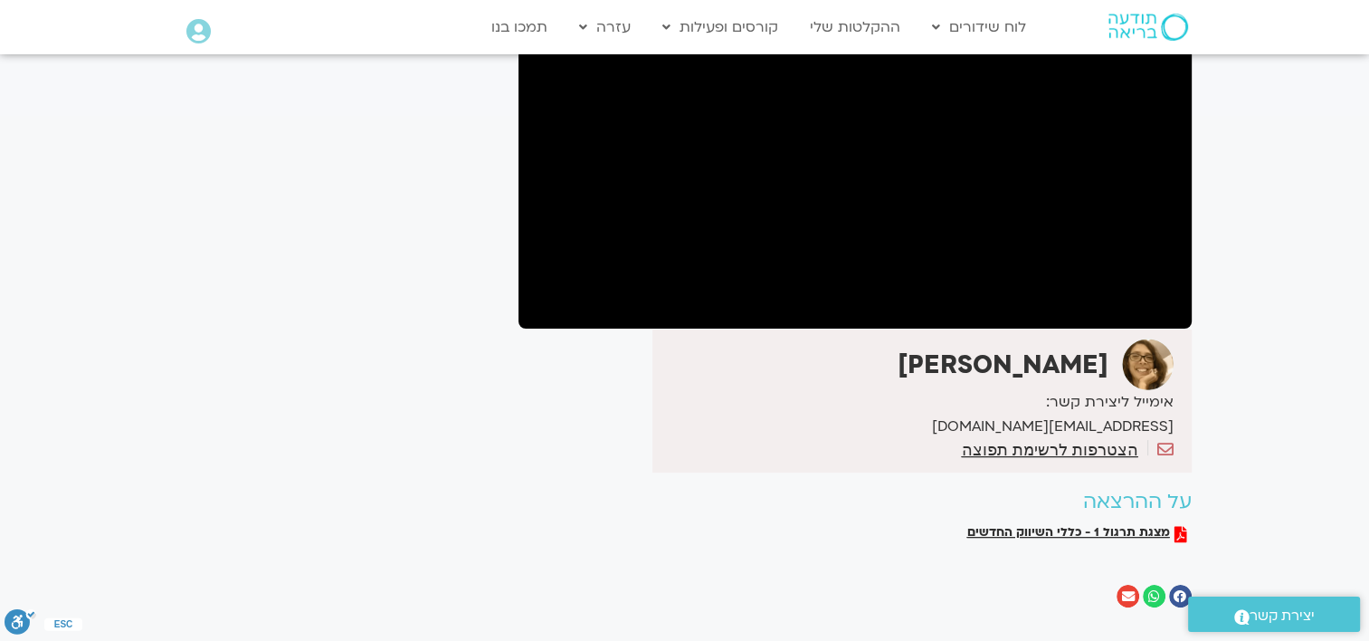
scroll to position [272, 0]
